Goal: Transaction & Acquisition: Purchase product/service

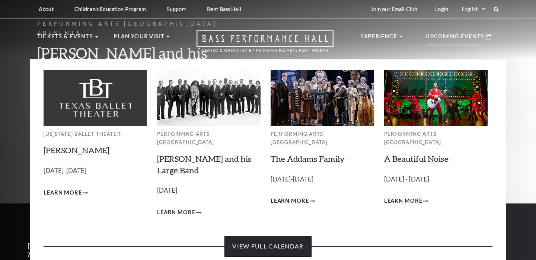
click at [284, 236] on link "View Full Calendar" at bounding box center [268, 246] width 87 height 21
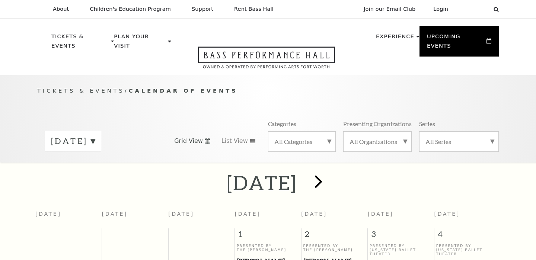
click at [329, 171] on span "next" at bounding box center [318, 181] width 21 height 21
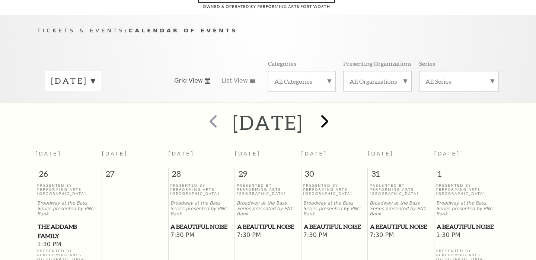
scroll to position [66, 0]
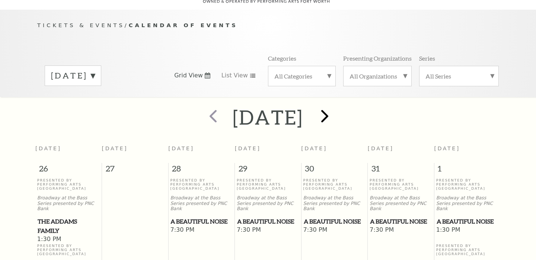
click at [335, 110] on span "next" at bounding box center [324, 115] width 21 height 21
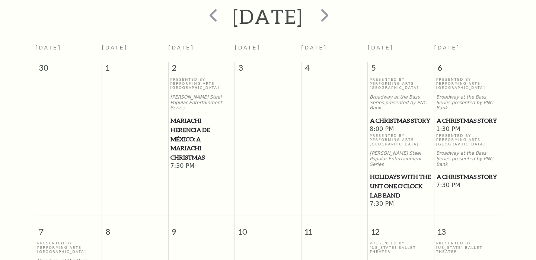
scroll to position [170, 0]
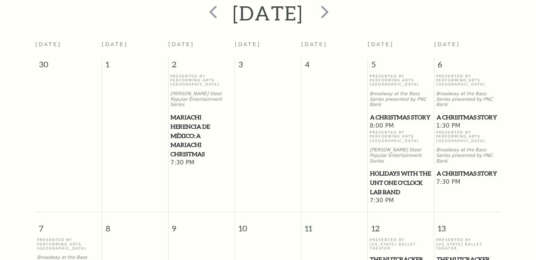
click at [387, 113] on span "A Christmas Story" at bounding box center [401, 117] width 62 height 9
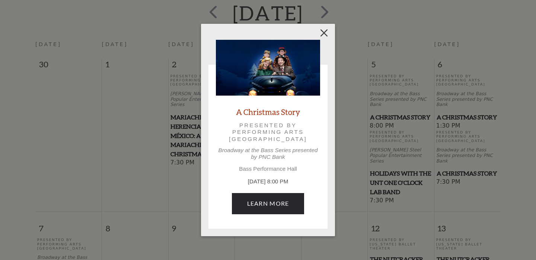
click at [325, 32] on button "Close" at bounding box center [324, 33] width 14 height 14
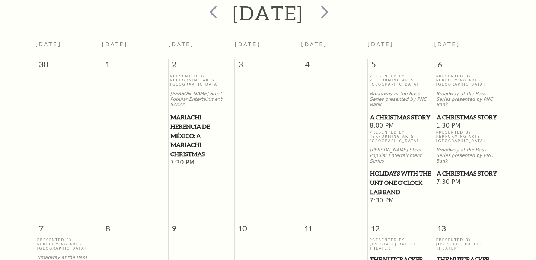
click at [447, 113] on span "A Christmas Story" at bounding box center [468, 117] width 62 height 9
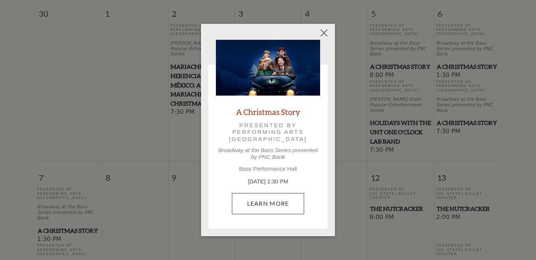
scroll to position [234, 0]
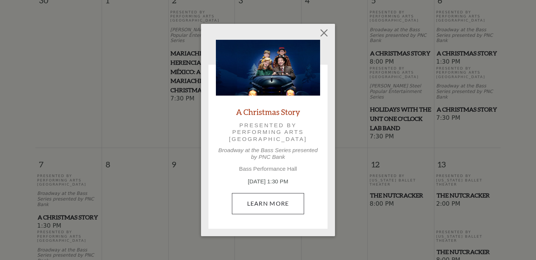
click at [276, 201] on link "Learn More" at bounding box center [268, 203] width 73 height 21
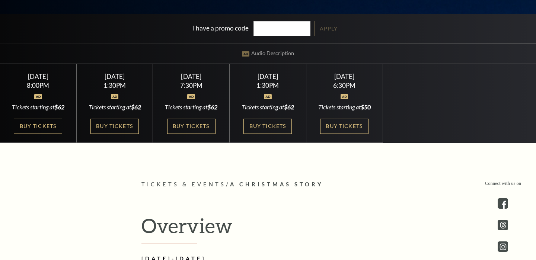
scroll to position [193, 0]
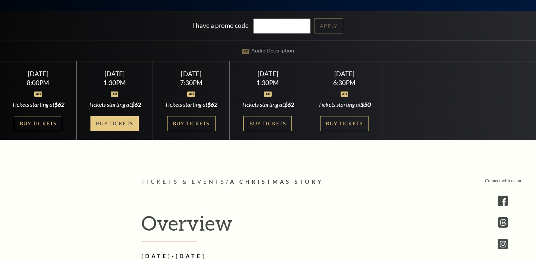
click at [118, 131] on link "Buy Tickets" at bounding box center [114, 123] width 48 height 15
click at [45, 82] on div "8:00PM" at bounding box center [38, 83] width 58 height 6
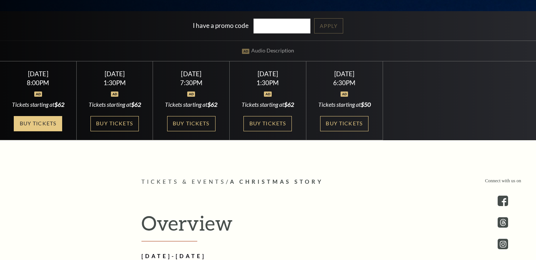
click at [40, 120] on link "Buy Tickets" at bounding box center [38, 123] width 48 height 15
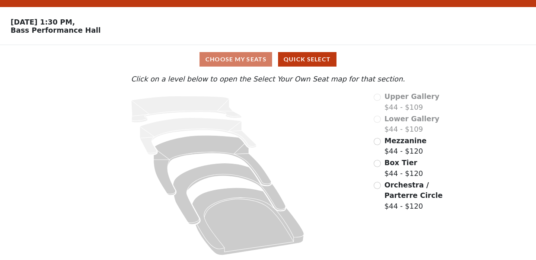
scroll to position [16, 0]
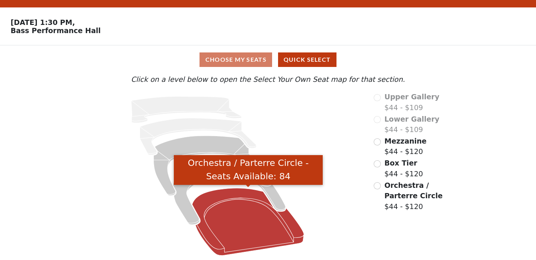
click at [236, 215] on icon "Orchestra / Parterre Circle - Seats Available: 84" at bounding box center [249, 221] width 112 height 67
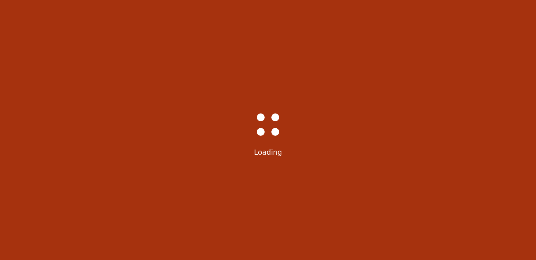
scroll to position [35, 0]
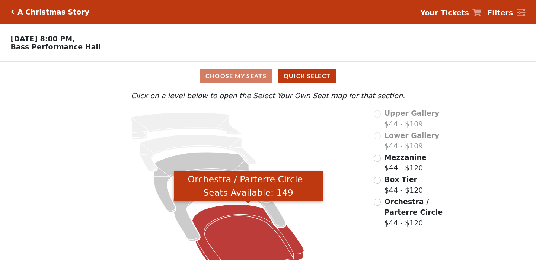
click at [249, 232] on icon "Orchestra / Parterre Circle - Seats Available: 149" at bounding box center [249, 238] width 112 height 67
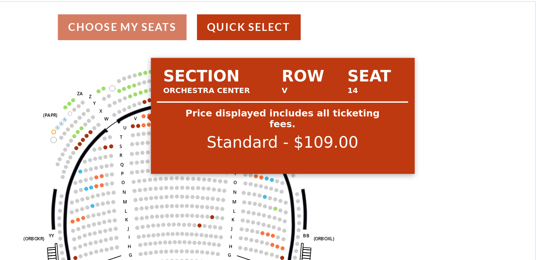
click at [180, 125] on circle at bounding box center [181, 126] width 2 height 2
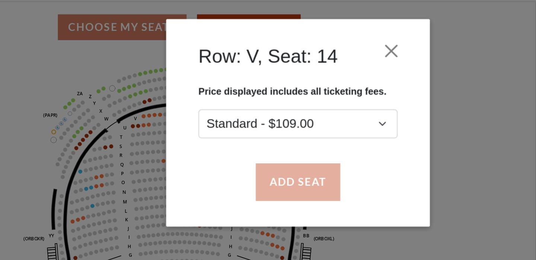
click at [244, 153] on button "Add Seat" at bounding box center [268, 163] width 48 height 21
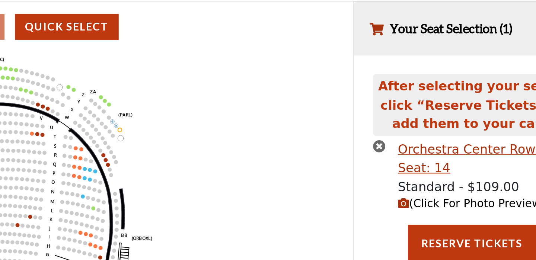
scroll to position [8, 0]
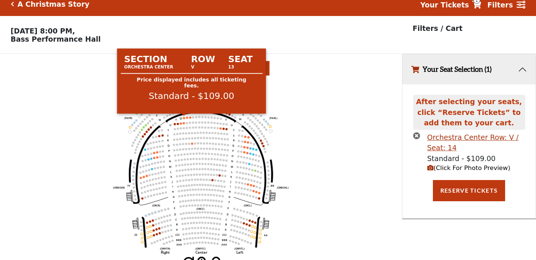
click at [184, 117] on circle at bounding box center [184, 118] width 2 height 2
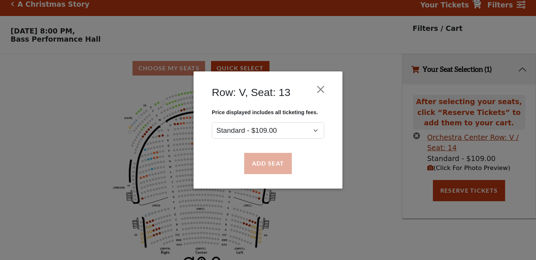
click at [273, 161] on button "Add Seat" at bounding box center [268, 163] width 48 height 21
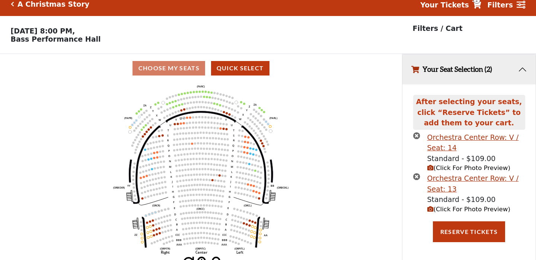
scroll to position [0, 0]
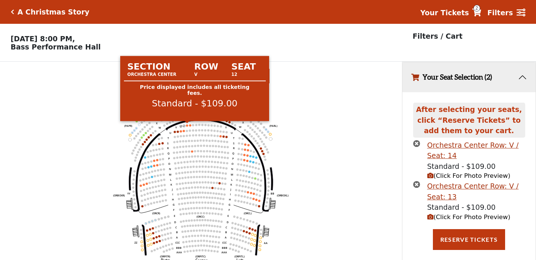
click at [188, 124] on use "Seat Selected" at bounding box center [187, 125] width 3 height 3
click at [187, 125] on circle at bounding box center [187, 125] width 2 height 2
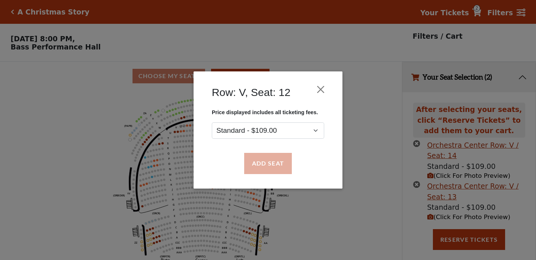
click at [270, 165] on button "Add Seat" at bounding box center [268, 163] width 48 height 21
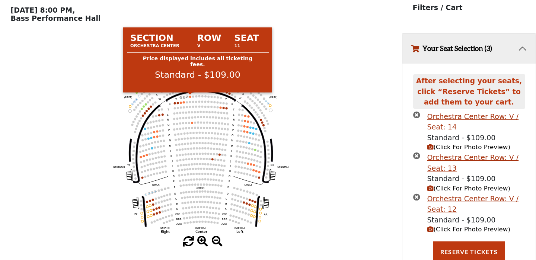
click at [190, 97] on circle at bounding box center [190, 97] width 2 height 2
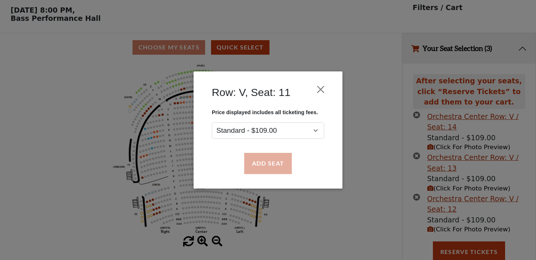
click at [267, 164] on button "Add Seat" at bounding box center [268, 163] width 48 height 21
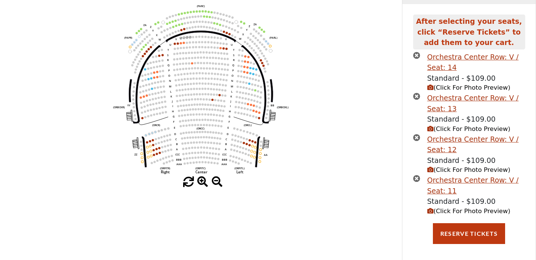
scroll to position [88, 0]
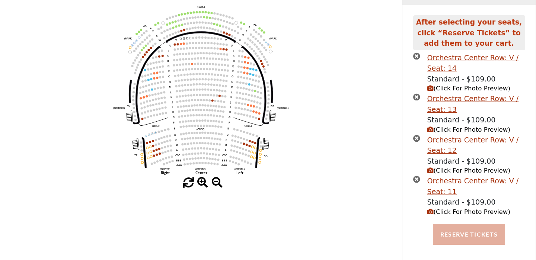
click at [469, 230] on button "Reserve Tickets" at bounding box center [469, 234] width 72 height 21
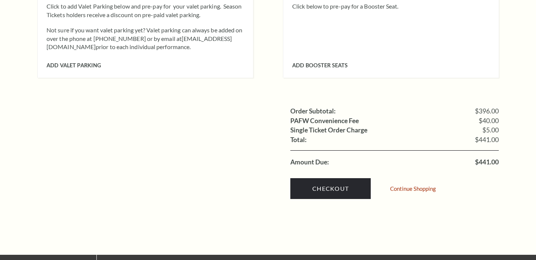
scroll to position [742, 0]
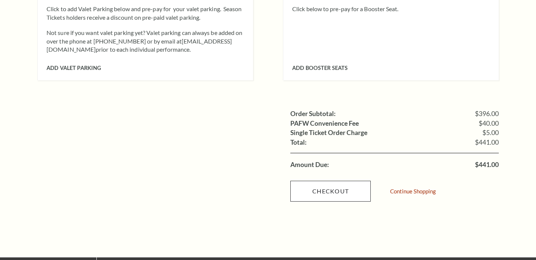
click at [343, 181] on link "Checkout" at bounding box center [330, 191] width 80 height 21
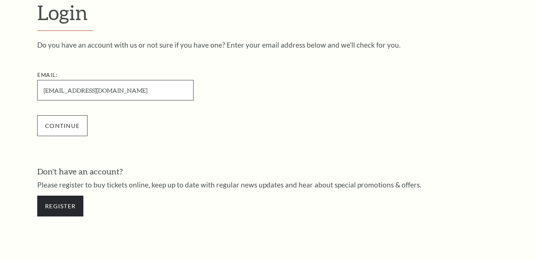
type input "khenson@gmail.com"
click at [57, 126] on input "Continue" at bounding box center [62, 125] width 50 height 21
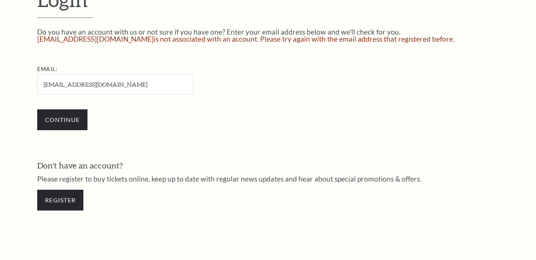
scroll to position [228, 0]
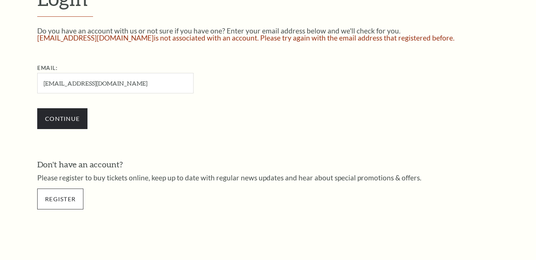
click at [66, 194] on link "Register" at bounding box center [60, 199] width 46 height 21
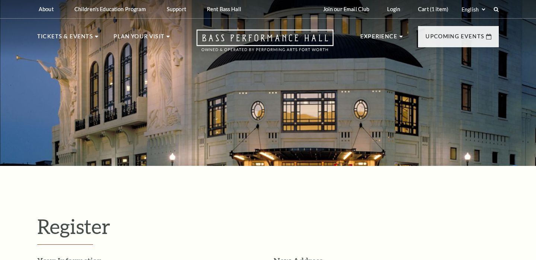
select select "1"
select select "TX"
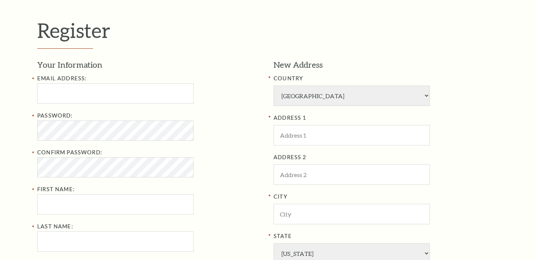
scroll to position [197, 0]
type input "khenson90@gmail.com"
click at [58, 138] on div "Search Register Your Information Email Address: khenson90@gmail.com Password: C…" at bounding box center [268, 207] width 536 height 816
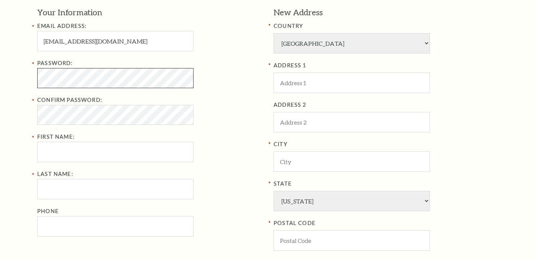
scroll to position [265, 0]
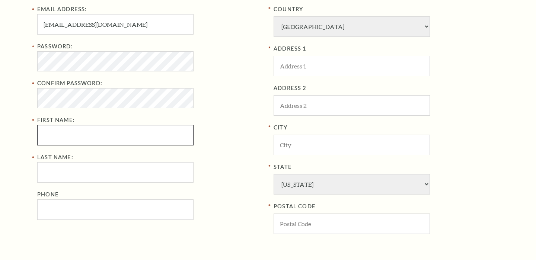
click at [54, 133] on input "First Name:" at bounding box center [115, 135] width 156 height 20
click at [85, 131] on input "Keivn" at bounding box center [115, 135] width 156 height 20
type input "Kevin"
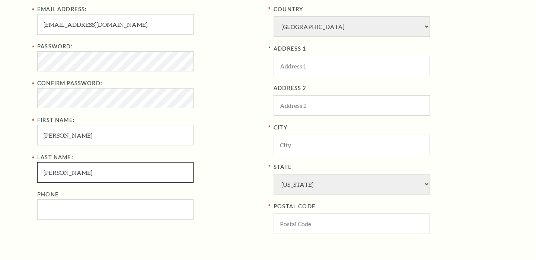
type input "Henson"
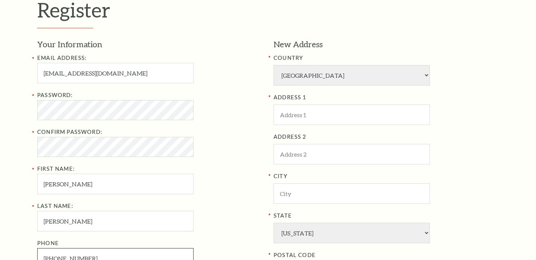
scroll to position [211, 0]
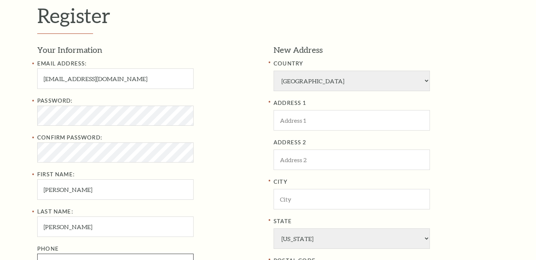
type input "832-655-4771"
type input "160 Jacks Corner"
type input "Montgomery"
type input "77316"
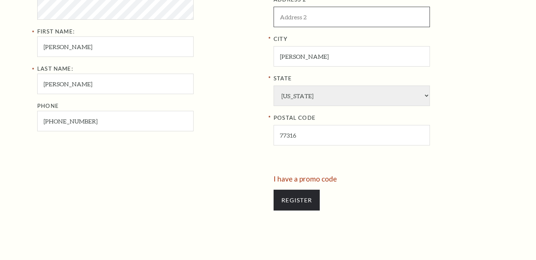
scroll to position [354, 0]
click at [300, 190] on input "Register" at bounding box center [297, 200] width 46 height 21
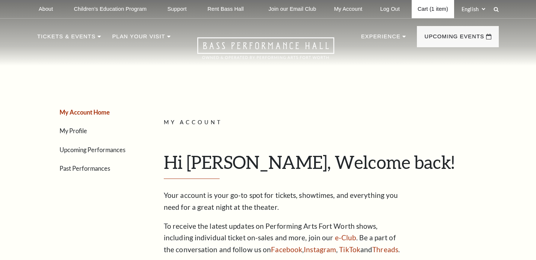
click at [425, 8] on link "Cart (1 item)" at bounding box center [433, 9] width 42 height 18
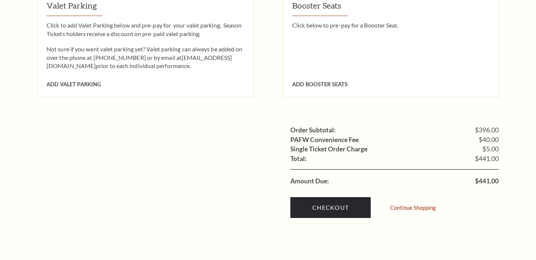
scroll to position [726, 0]
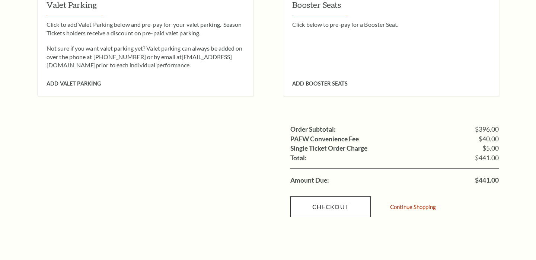
click at [347, 197] on link "Checkout" at bounding box center [330, 207] width 80 height 21
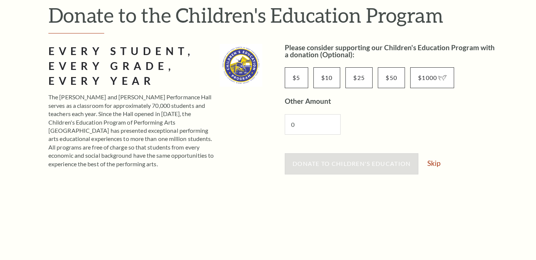
scroll to position [155, 0]
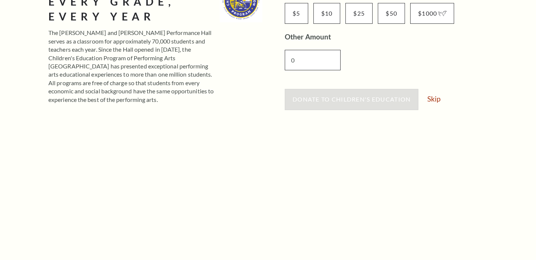
click at [303, 63] on input "0" at bounding box center [313, 60] width 56 height 20
click at [432, 100] on link "Skip" at bounding box center [433, 98] width 13 height 7
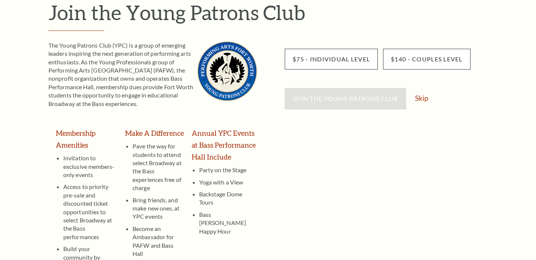
scroll to position [96, 0]
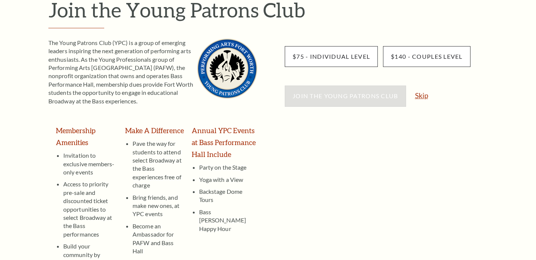
click at [421, 93] on link "Skip" at bounding box center [421, 95] width 13 height 7
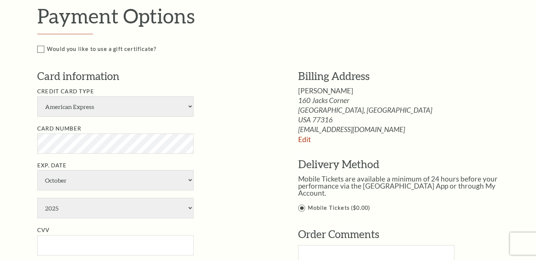
scroll to position [405, 0]
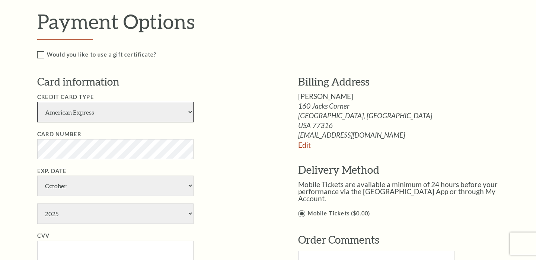
select select "25"
select select "2029"
type input "527"
type input "Kevin Henson"
click at [119, 130] on li "Card Number" at bounding box center [156, 144] width 239 height 29
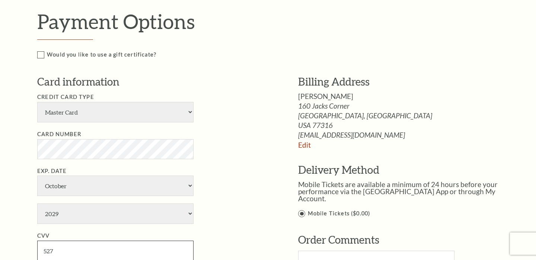
click at [185, 241] on input "527" at bounding box center [115, 251] width 156 height 20
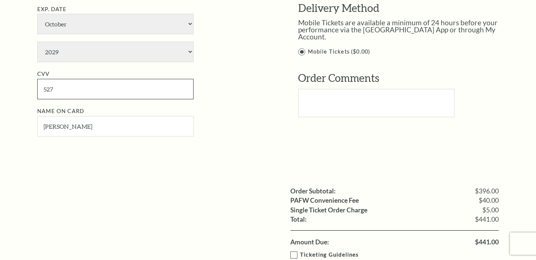
scroll to position [574, 0]
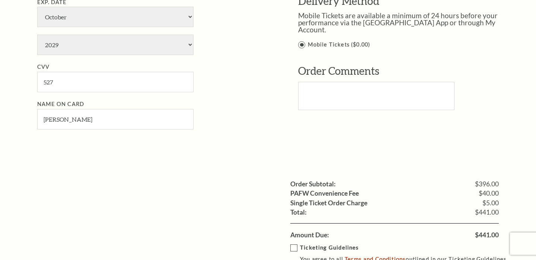
click at [293, 244] on label "Ticketing Guidelines You agree to all Terms and Conditions outlined in our Tick…" at bounding box center [402, 254] width 225 height 20
click at [0, 0] on input "Ticketing Guidelines You agree to all Terms and Conditions outlined in our Tick…" at bounding box center [0, 0] width 0 height 0
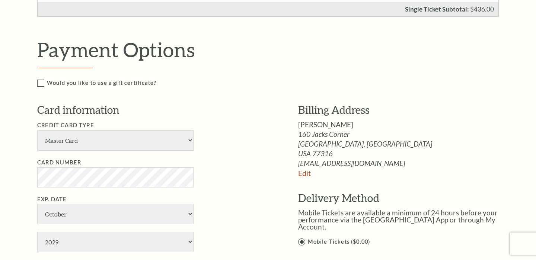
scroll to position [378, 0]
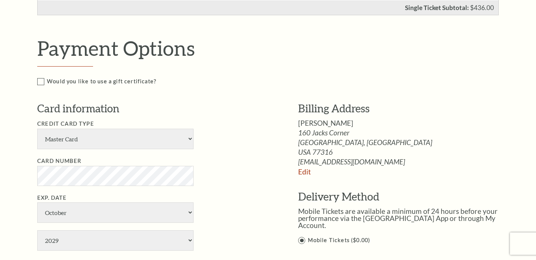
type input "5"
type input "527"
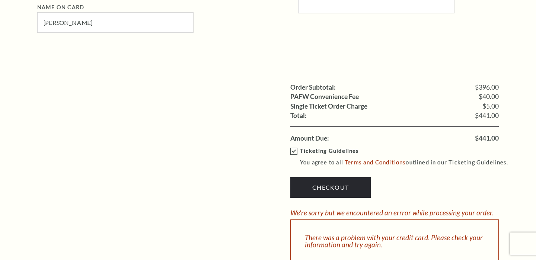
scroll to position [674, 0]
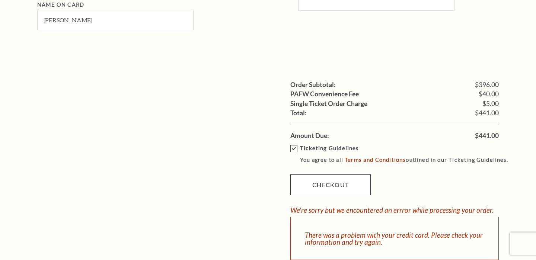
click at [350, 175] on link "Checkout" at bounding box center [330, 185] width 80 height 21
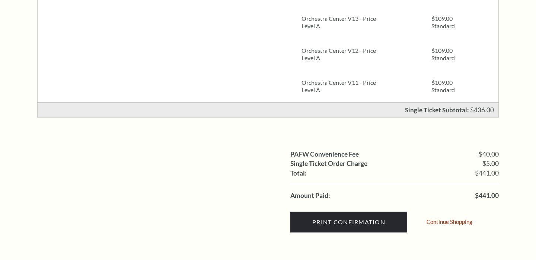
scroll to position [298, 0]
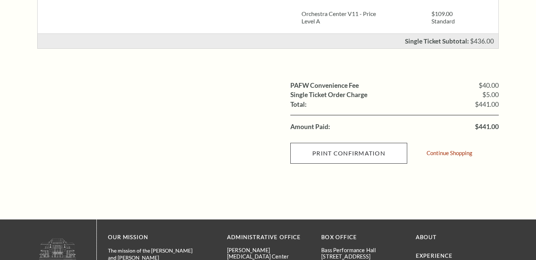
click at [363, 149] on input "Print Confirmation" at bounding box center [348, 153] width 117 height 21
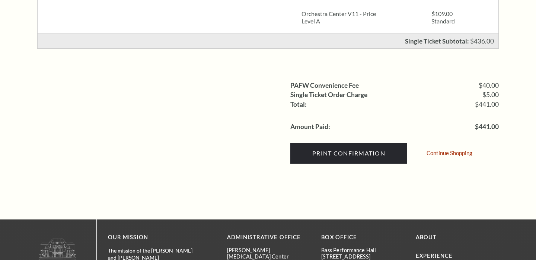
scroll to position [203, 0]
